Goal: Check status: Check status

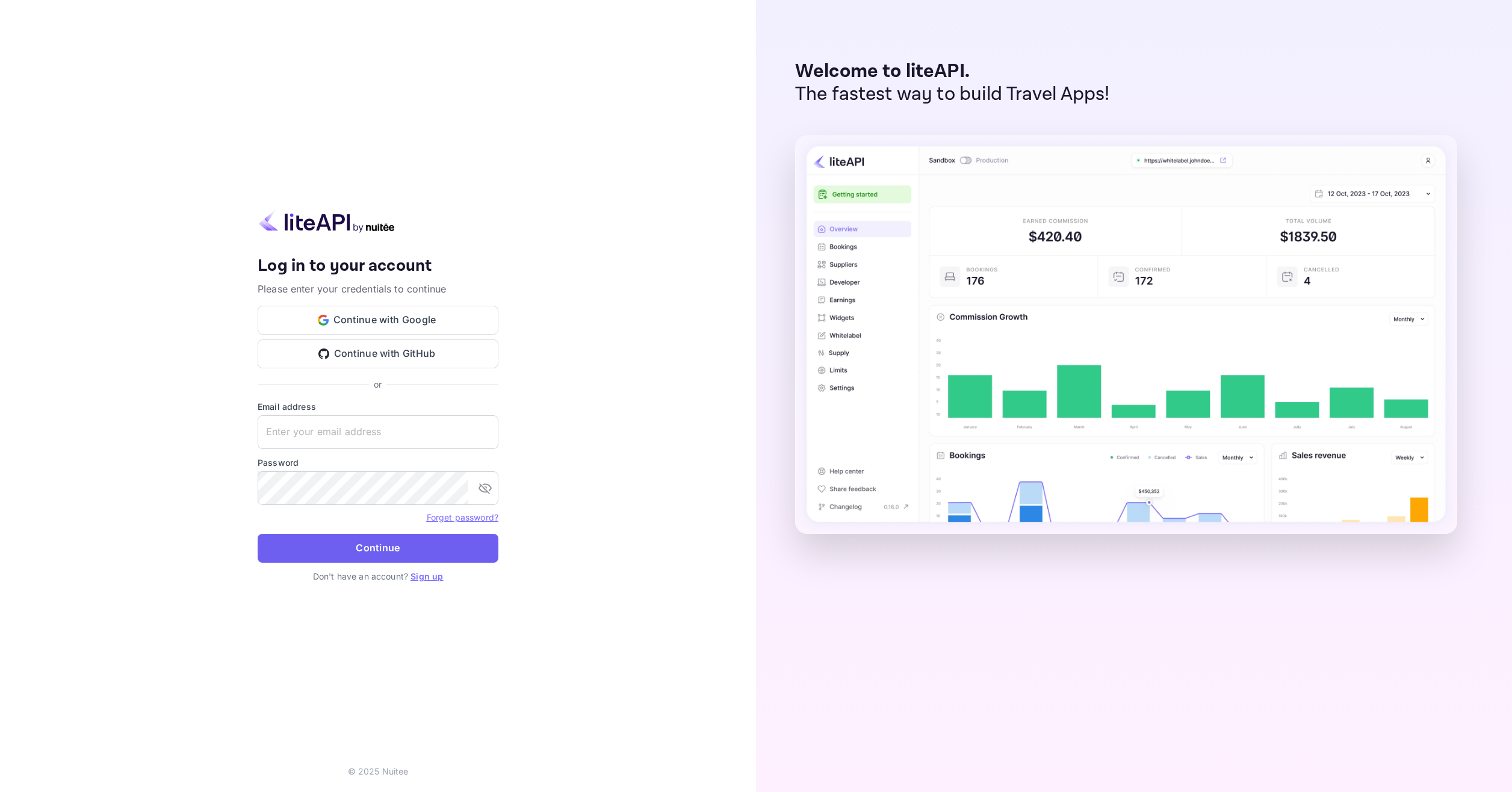
type input "[EMAIL_ADDRESS][DOMAIN_NAME]"
click at [409, 541] on button "Continue" at bounding box center [378, 548] width 241 height 29
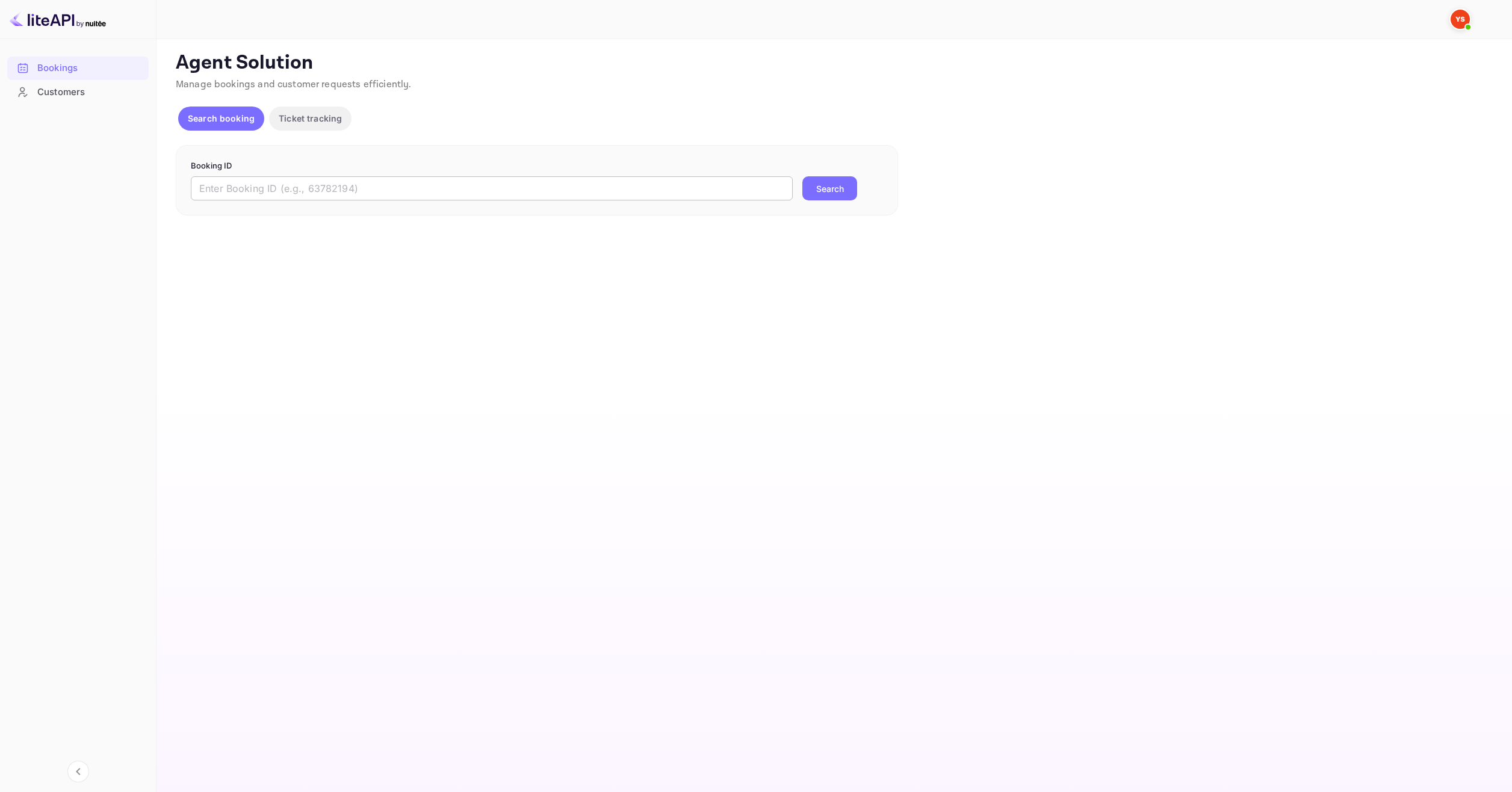
click at [339, 195] on input "text" at bounding box center [492, 188] width 602 height 24
paste input "9644045"
type input "9644045"
click at [835, 192] on button "Search" at bounding box center [830, 188] width 55 height 24
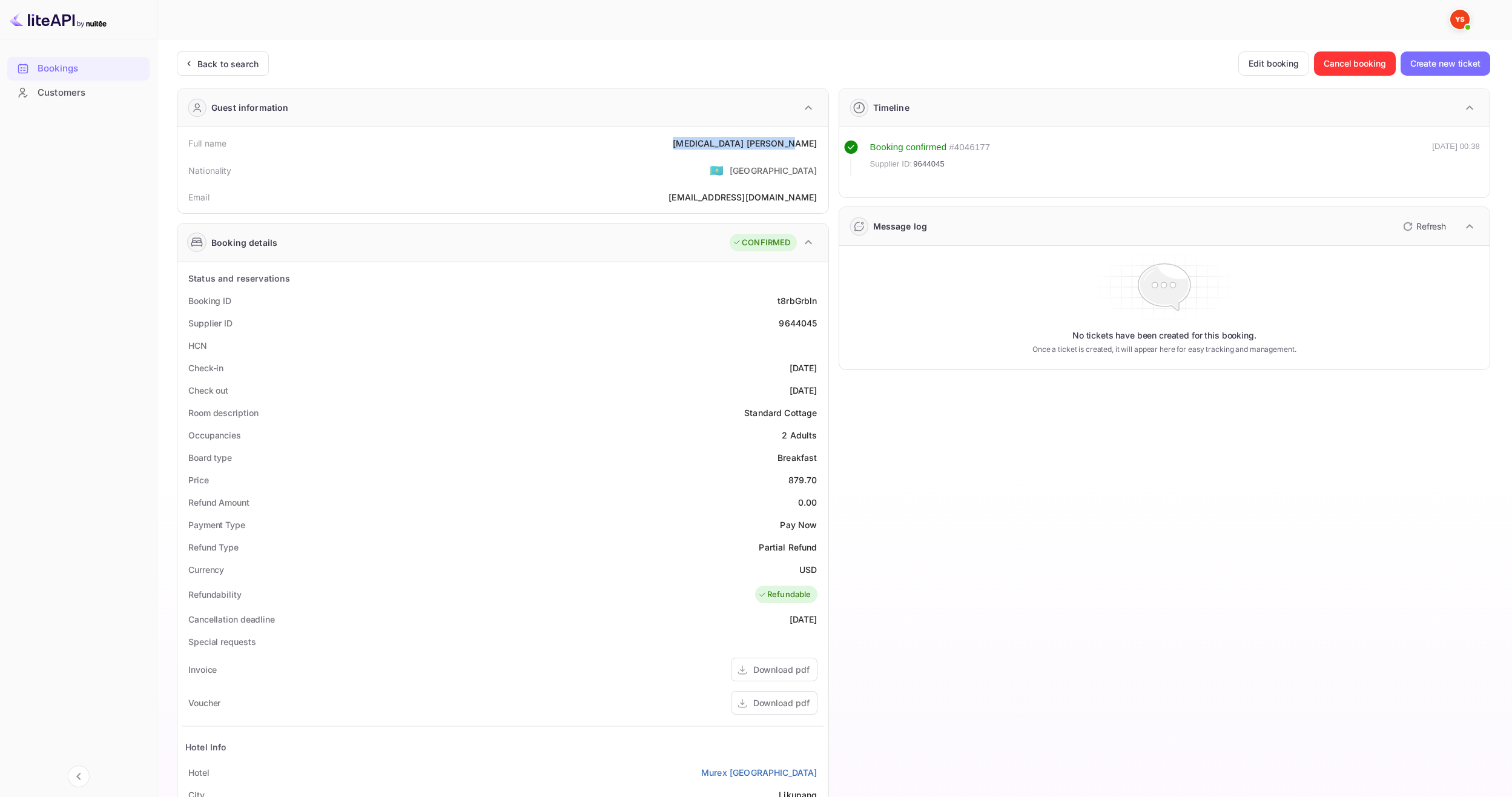
drag, startPoint x: 745, startPoint y: 143, endPoint x: 817, endPoint y: 148, distance: 72.2
click at [817, 148] on div "Full name [MEDICAL_DATA][PERSON_NAME]" at bounding box center [503, 143] width 641 height 22
copy div "[MEDICAL_DATA][PERSON_NAME]"
drag, startPoint x: 799, startPoint y: 479, endPoint x: 823, endPoint y: 480, distance: 24.0
click at [823, 480] on div "Price 879.70" at bounding box center [503, 480] width 641 height 22
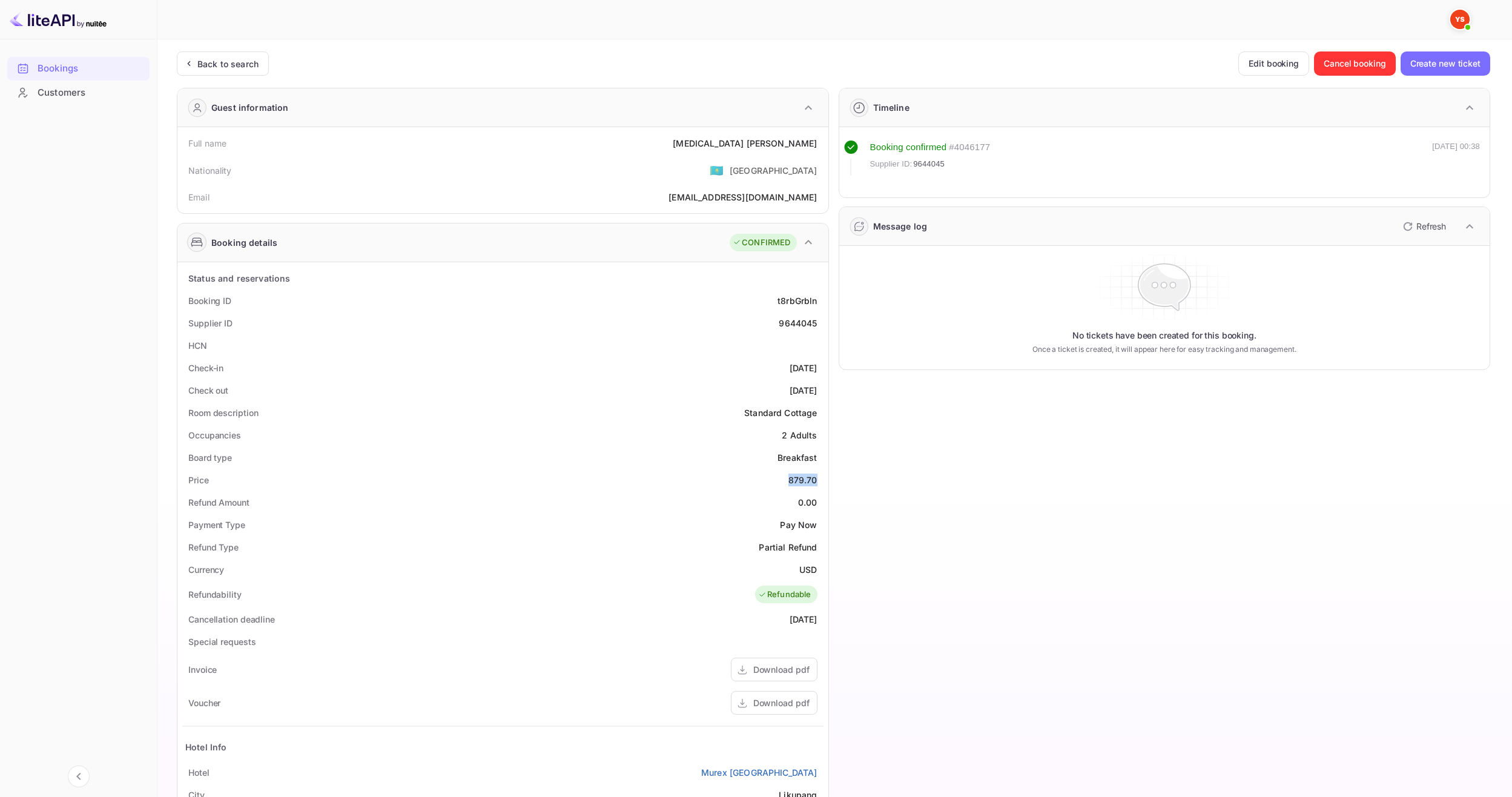
copy div "879.70"
drag, startPoint x: 794, startPoint y: 566, endPoint x: 821, endPoint y: 568, distance: 27.1
click at [823, 570] on div "Currency USD" at bounding box center [503, 570] width 641 height 22
copy div "USD"
